Goal: Task Accomplishment & Management: Use online tool/utility

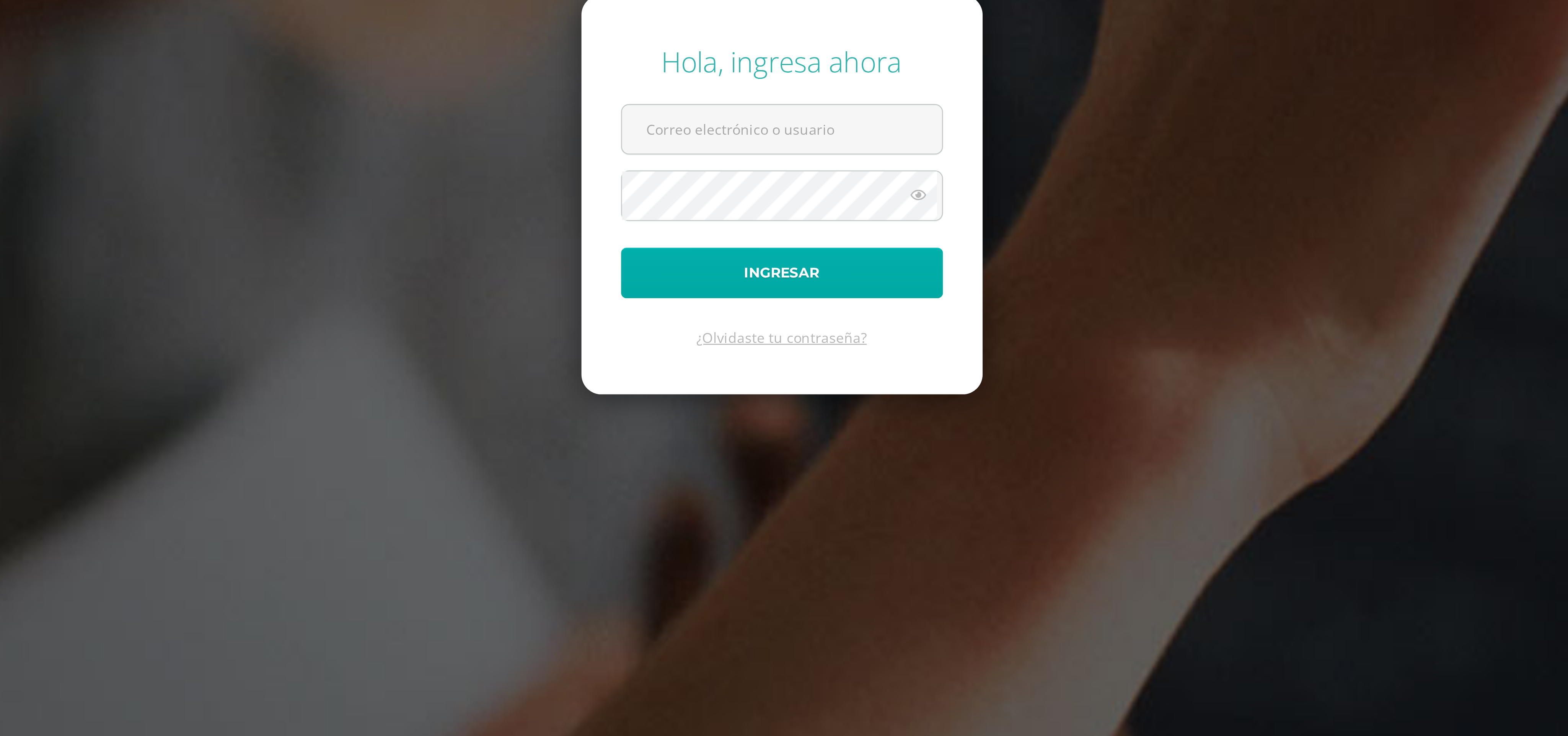
type input "[EMAIL_ADDRESS][DOMAIN_NAME]"
click at [784, 396] on button "Ingresar" at bounding box center [784, 389] width 124 height 19
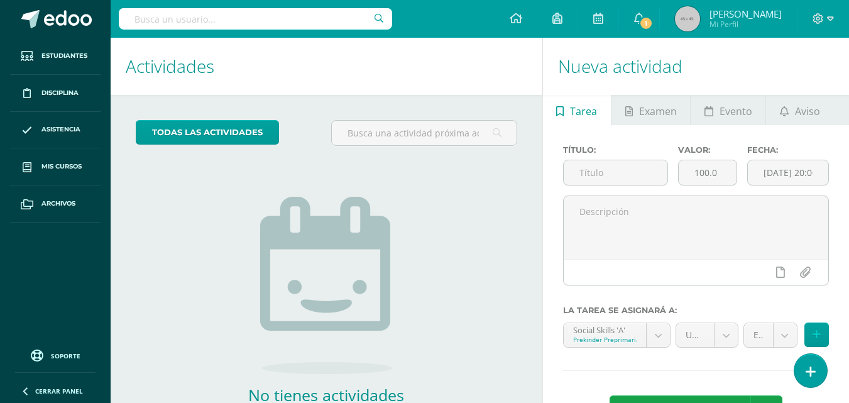
drag, startPoint x: 2565, startPoint y: 0, endPoint x: 481, endPoint y: 272, distance: 2101.4
click at [481, 272] on div "todas las Actividades No tienes actividades Échale un vistazo a los demás perío…" at bounding box center [327, 289] width 432 height 388
click at [811, 338] on button at bounding box center [817, 334] width 25 height 25
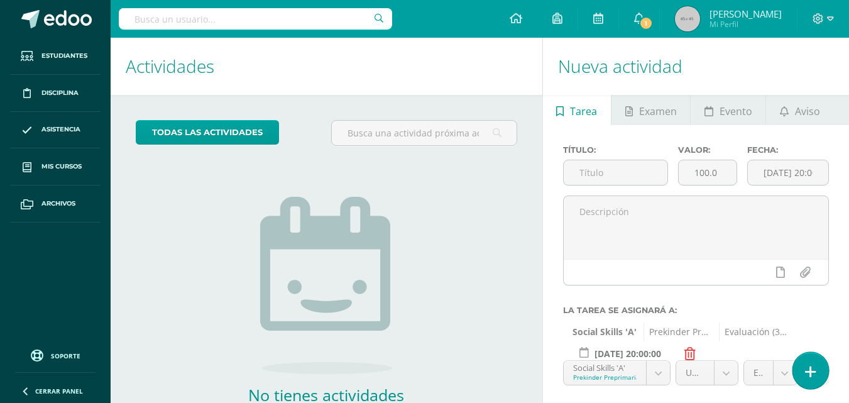
click at [812, 377] on icon at bounding box center [810, 372] width 11 height 14
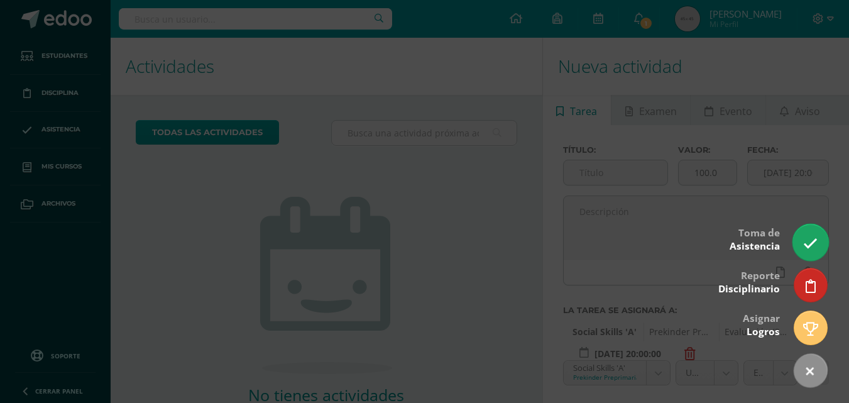
click at [813, 243] on icon at bounding box center [810, 243] width 14 height 14
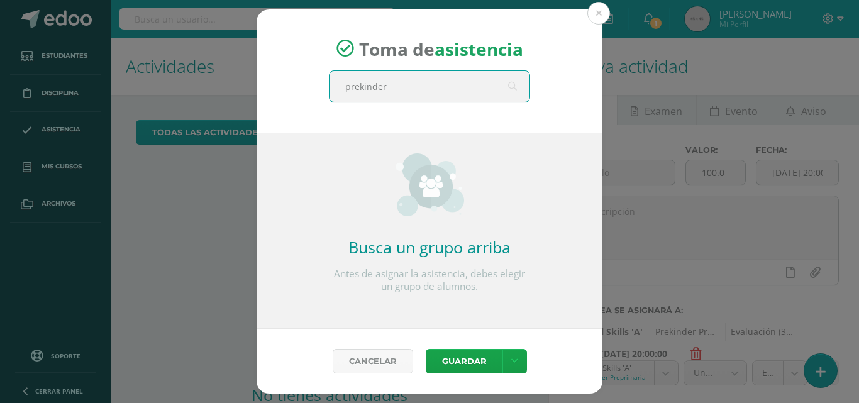
type input "prekinder b"
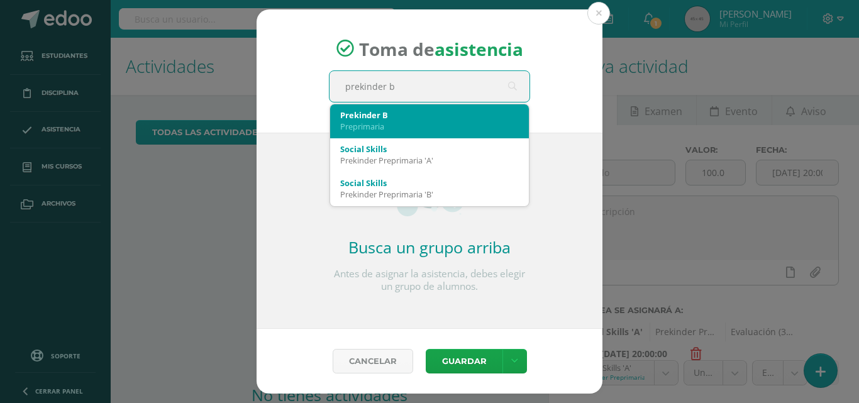
click at [399, 119] on div "Prekinder B" at bounding box center [429, 114] width 179 height 11
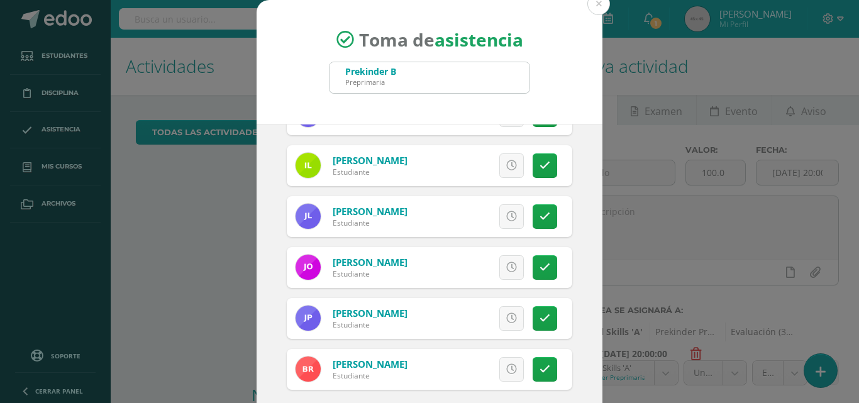
scroll to position [72, 0]
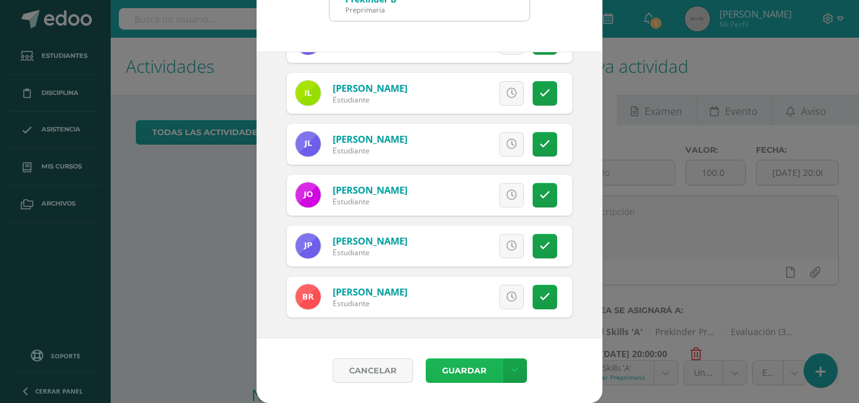
click at [464, 369] on button "Guardar" at bounding box center [464, 370] width 77 height 25
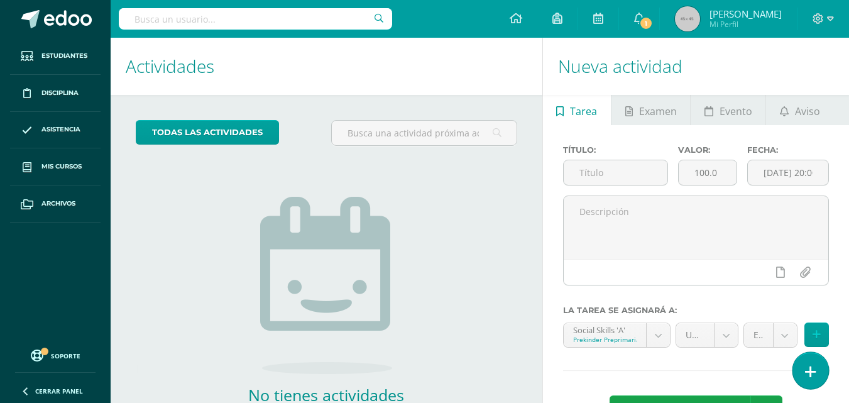
click at [810, 374] on icon at bounding box center [810, 372] width 11 height 14
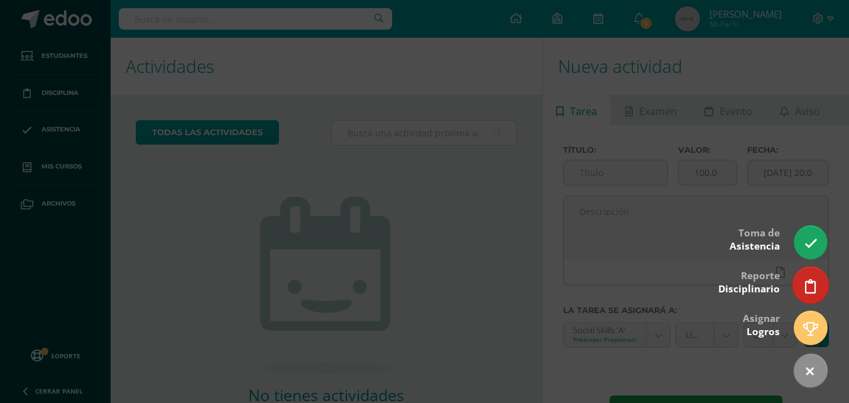
click at [814, 288] on icon at bounding box center [810, 286] width 11 height 14
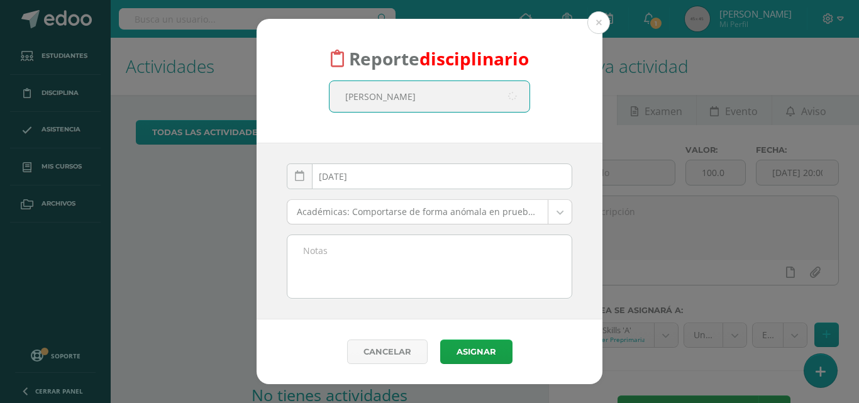
type input "[PERSON_NAME]"
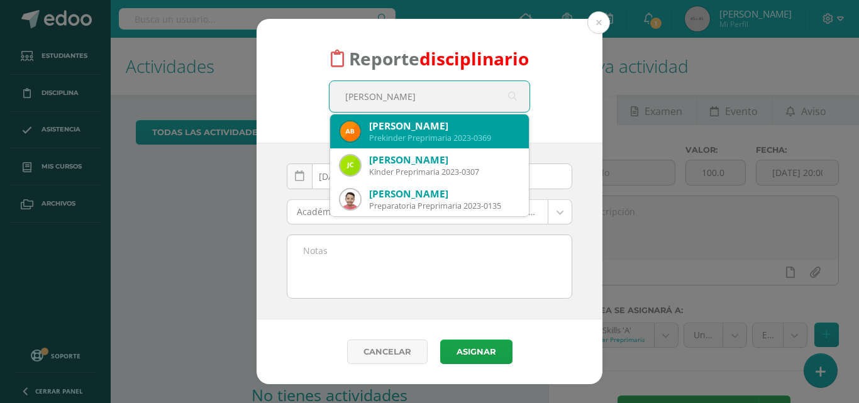
click at [466, 138] on div "Prekinder Preprimaria 2023-0369" at bounding box center [444, 138] width 150 height 11
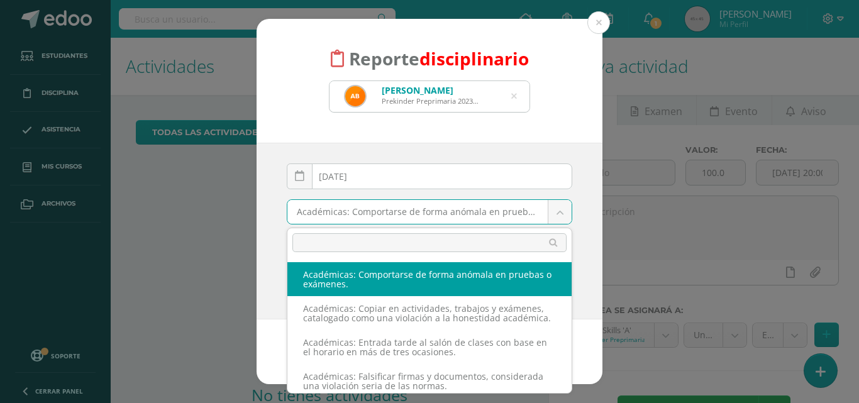
click at [558, 213] on body "Reporte disciplinario [PERSON_NAME] Preprimaria 2023-0369 [PERSON_NAME] [DATE] …" at bounding box center [429, 201] width 859 height 403
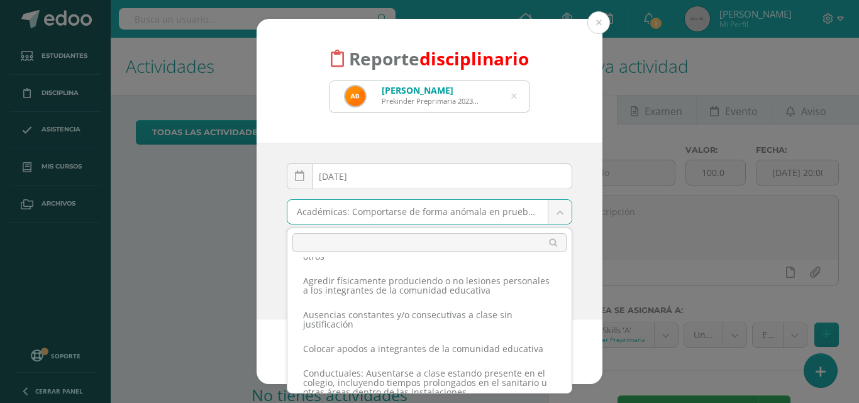
scroll to position [341, 0]
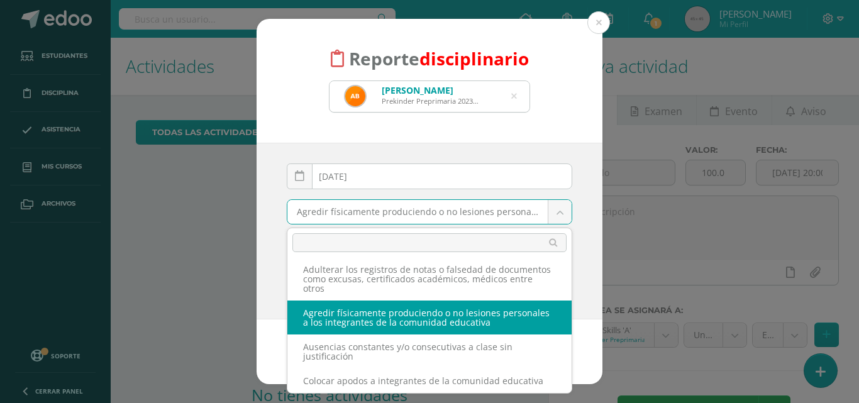
click at [562, 215] on body "Reporte disciplinario [PERSON_NAME] Preprimaria 2023-0369 [PERSON_NAME] [DATE] …" at bounding box center [429, 201] width 859 height 403
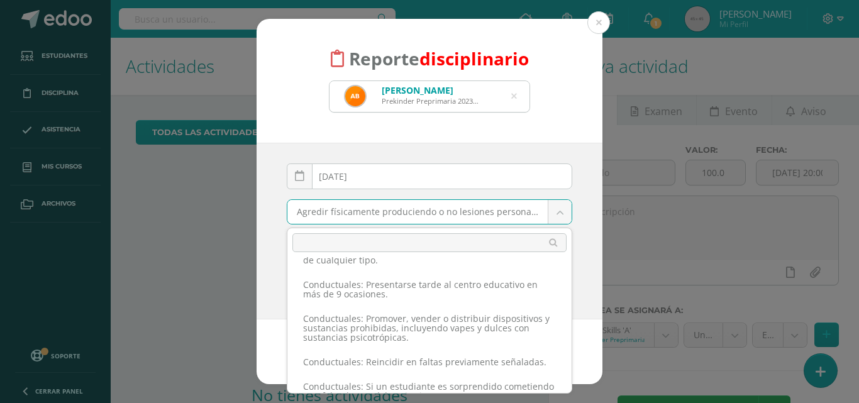
scroll to position [986, 0]
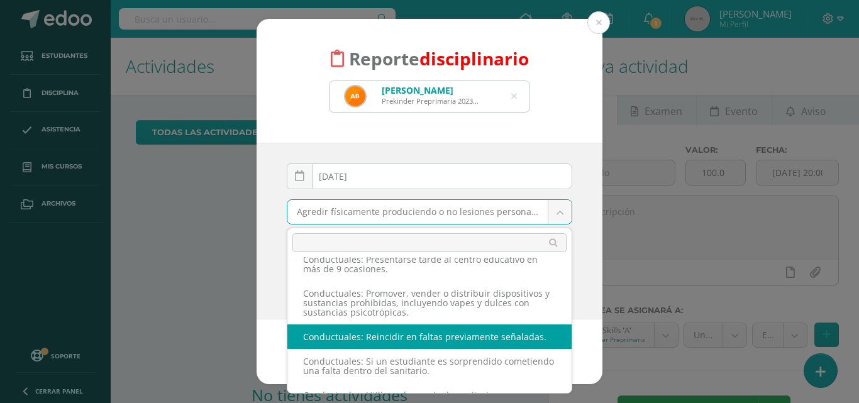
select select "55"
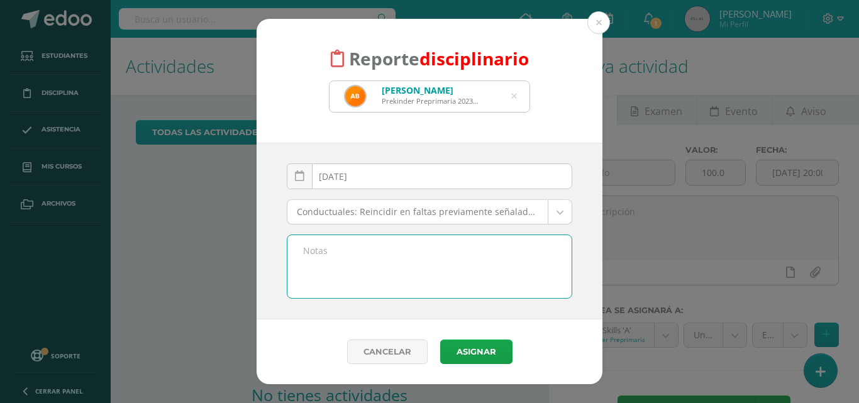
click at [439, 258] on textarea at bounding box center [429, 266] width 284 height 63
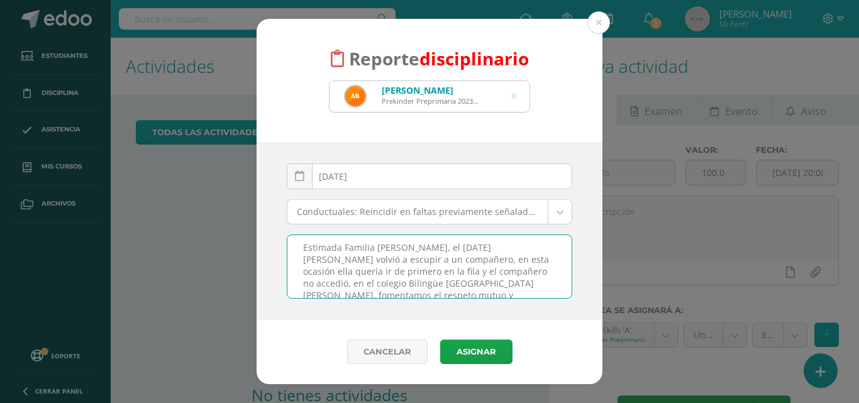
scroll to position [0, 0]
click at [465, 263] on textarea "Estimada Familia [PERSON_NAME], el [DATE] [PERSON_NAME] volvió a escupir a un c…" at bounding box center [429, 266] width 284 height 63
click at [324, 277] on textarea "Estimada Familia [PERSON_NAME], el [DATE] [PERSON_NAME] volvió a escupir a un c…" at bounding box center [429, 266] width 284 height 63
click at [454, 274] on textarea "Estimada Familia [PERSON_NAME], el [DATE] [PERSON_NAME] volvió a escupir a un c…" at bounding box center [429, 266] width 284 height 63
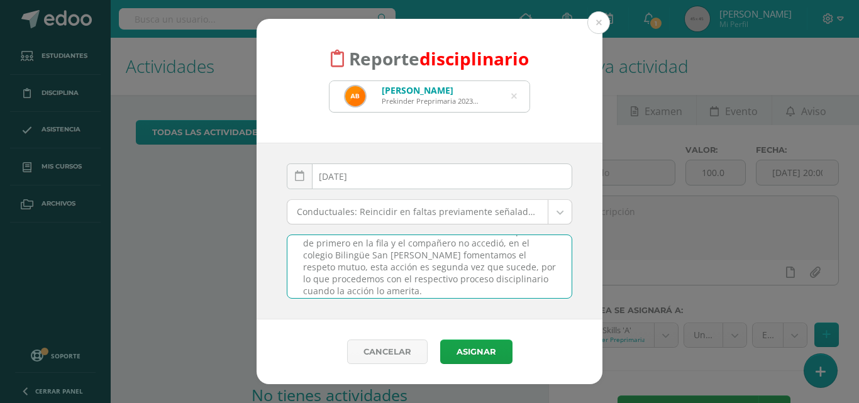
scroll to position [50, 0]
drag, startPoint x: 435, startPoint y: 275, endPoint x: 438, endPoint y: 285, distance: 10.4
click at [438, 285] on textarea "Estimada Familia [PERSON_NAME], el [DATE] [PERSON_NAME] volvió a escupir a un c…" at bounding box center [429, 266] width 284 height 63
click at [464, 275] on textarea "Estimada Familia [PERSON_NAME], el [DATE] [PERSON_NAME] volvió a escupir a un c…" at bounding box center [429, 266] width 284 height 63
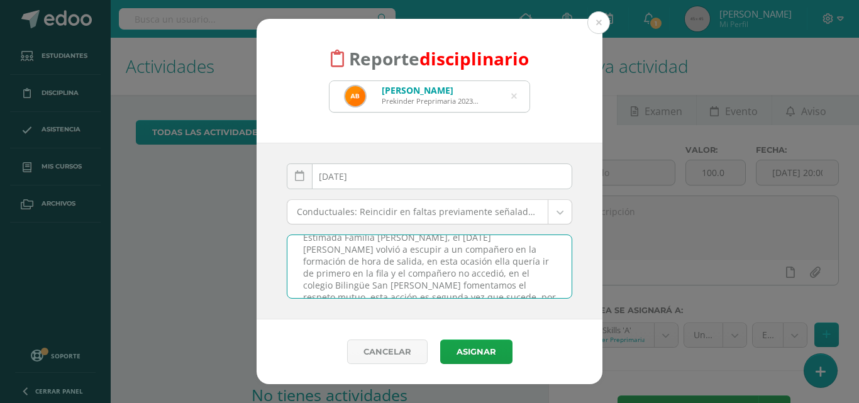
scroll to position [25, 0]
click at [448, 272] on textarea "Estimada Familia [PERSON_NAME], el [DATE] [PERSON_NAME] volvió a escupir a un c…" at bounding box center [429, 266] width 284 height 63
click at [358, 286] on textarea "Estimada Familia [PERSON_NAME], el [DATE] [PERSON_NAME] volvió a escupir a un c…" at bounding box center [429, 266] width 284 height 63
click at [507, 289] on textarea "Estimada Familia [PERSON_NAME], el [DATE] [PERSON_NAME] volvió a escupir a un c…" at bounding box center [429, 266] width 284 height 63
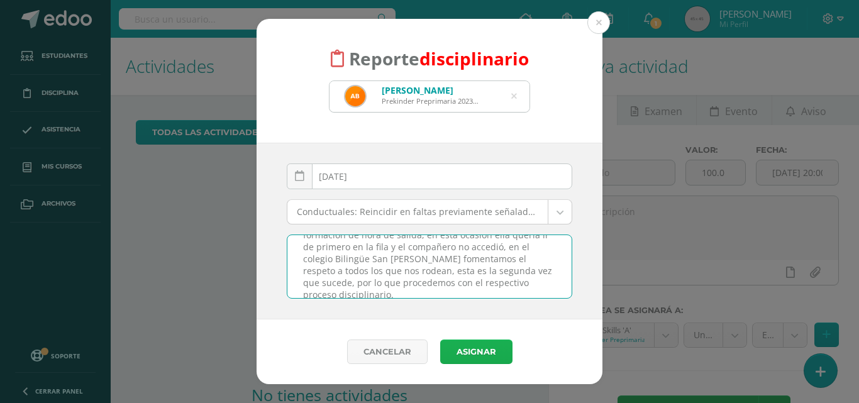
type textarea "Estimada Familia [PERSON_NAME], el [DATE] [PERSON_NAME] volvió a escupir a un c…"
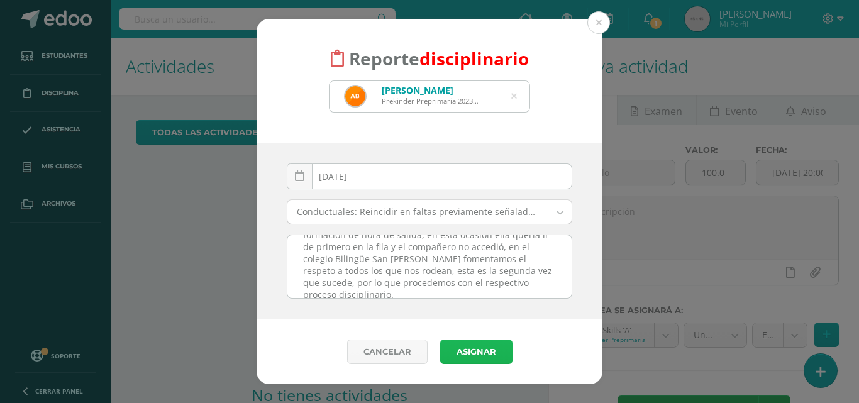
click at [480, 353] on button "Asignar" at bounding box center [476, 351] width 72 height 25
